Goal: Task Accomplishment & Management: Manage account settings

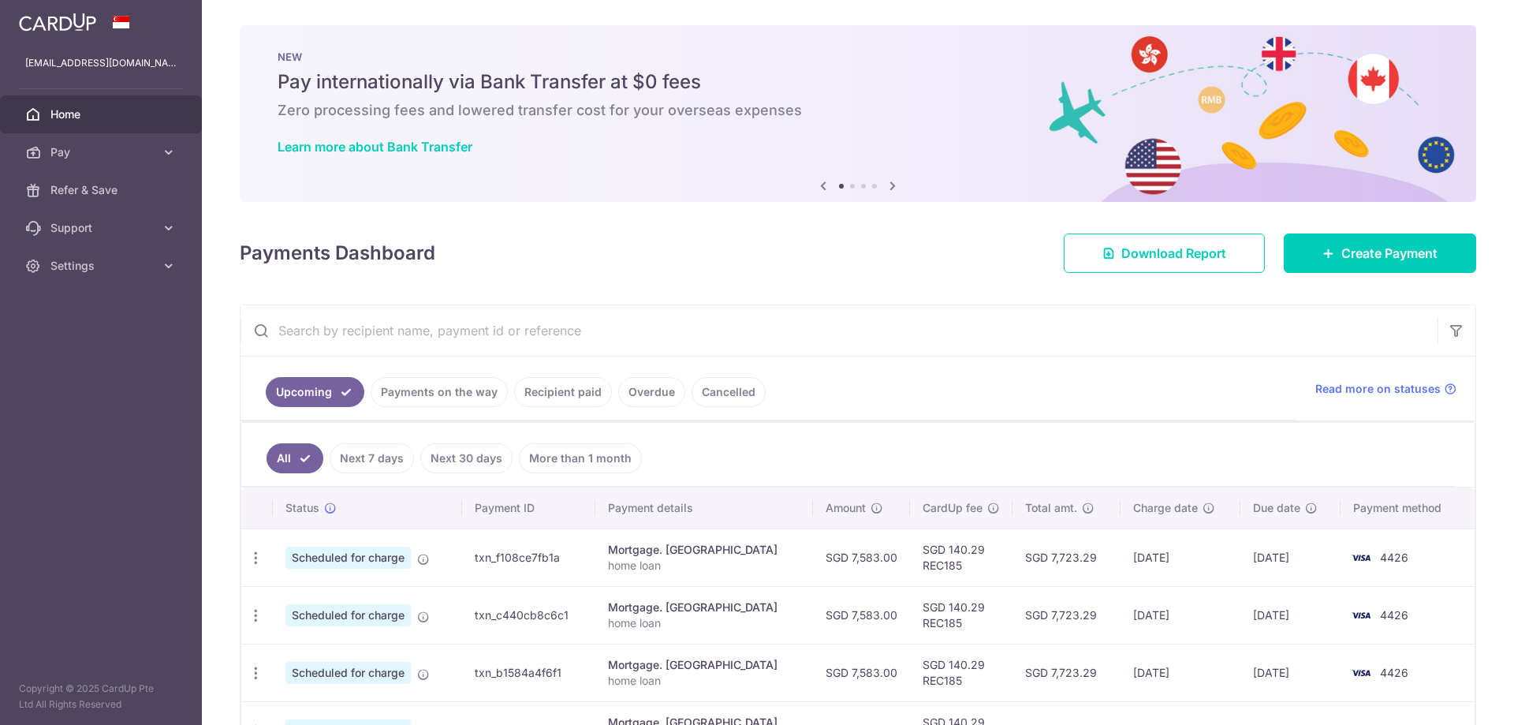
click at [173, 263] on icon at bounding box center [169, 266] width 16 height 16
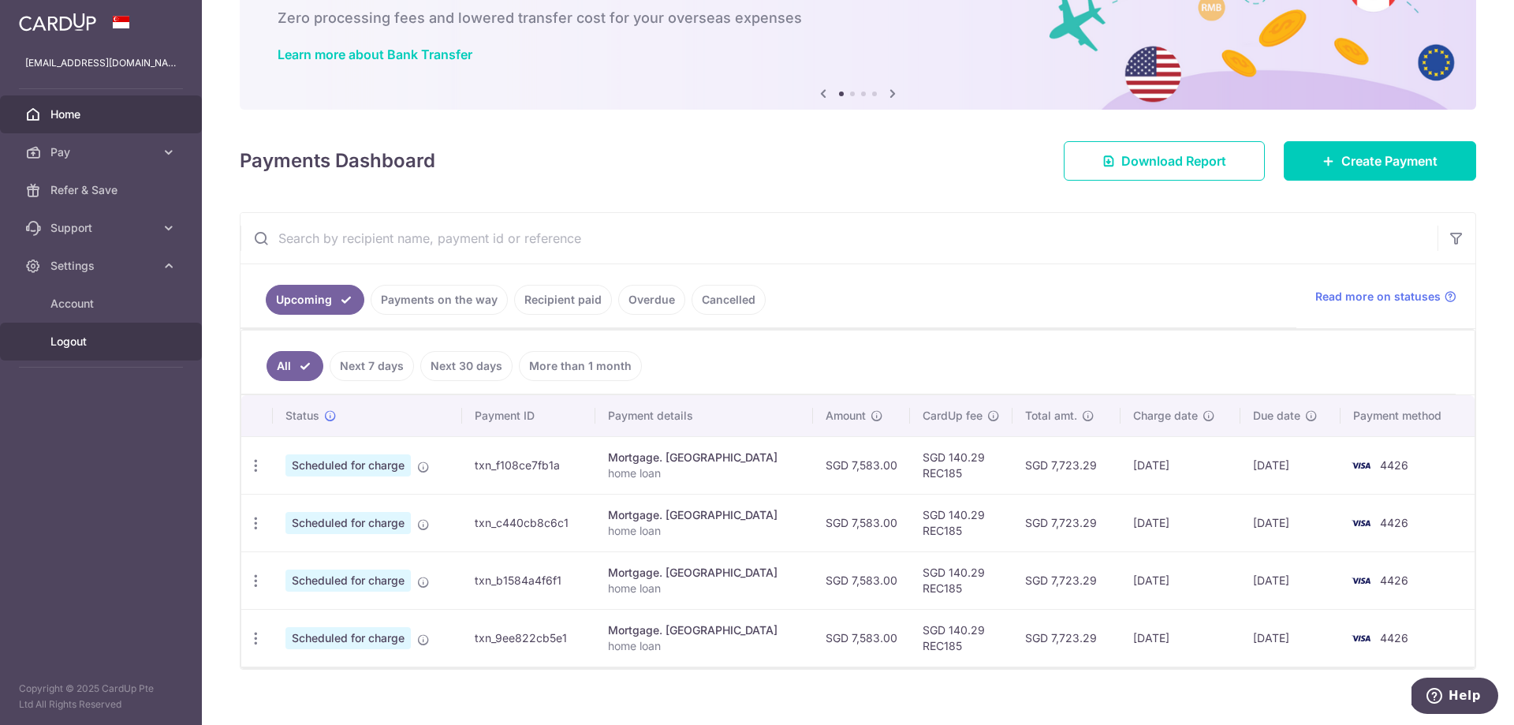
click at [65, 341] on span "Logout" at bounding box center [102, 341] width 104 height 16
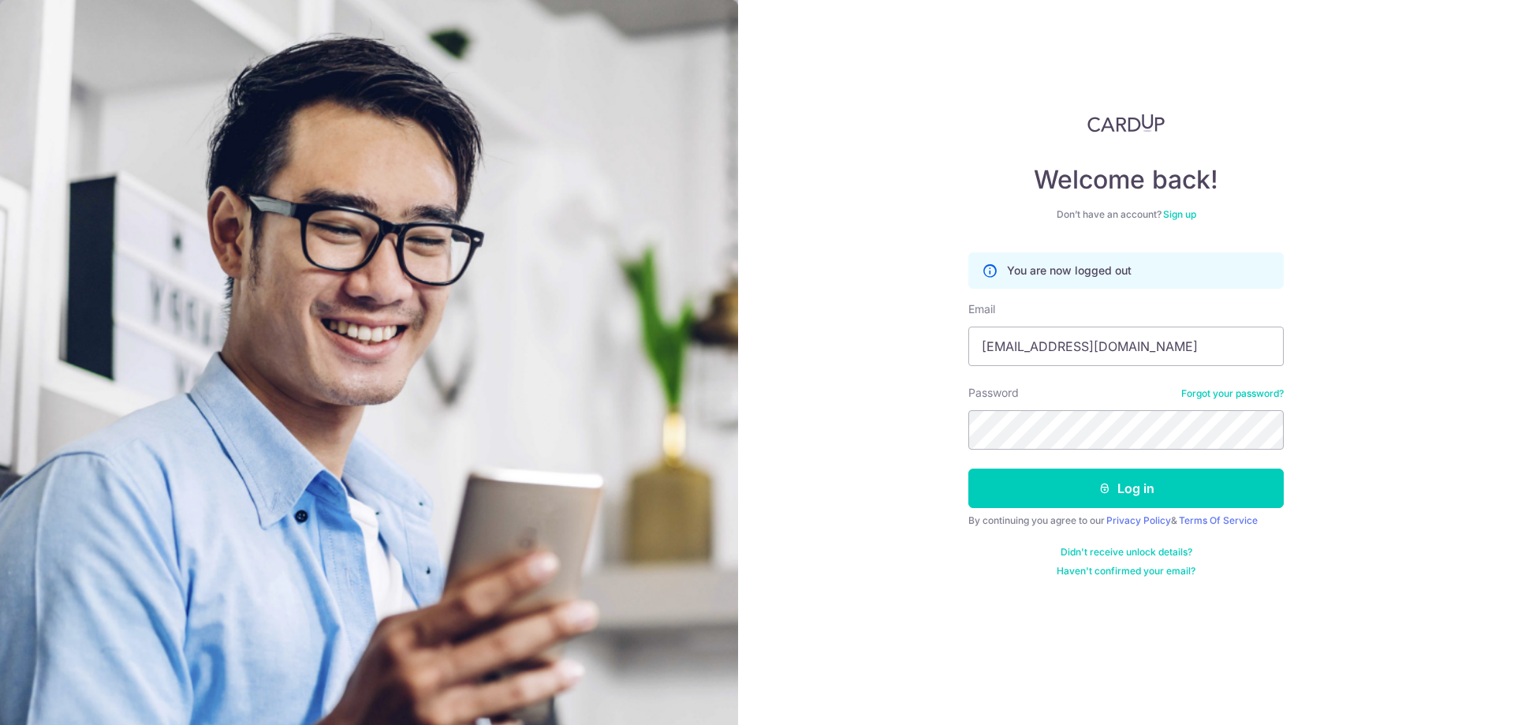
click at [1369, 426] on div "Welcome back! Don’t have an account? Sign up You are now logged out Email xuche…" at bounding box center [1126, 362] width 776 height 725
click at [1151, 354] on input "[EMAIL_ADDRESS][DOMAIN_NAME]" at bounding box center [1125, 345] width 315 height 39
type input "chingsioksiong@gmail.com"
click at [1178, 486] on button "Log in" at bounding box center [1125, 487] width 315 height 39
